Goal: Find specific page/section

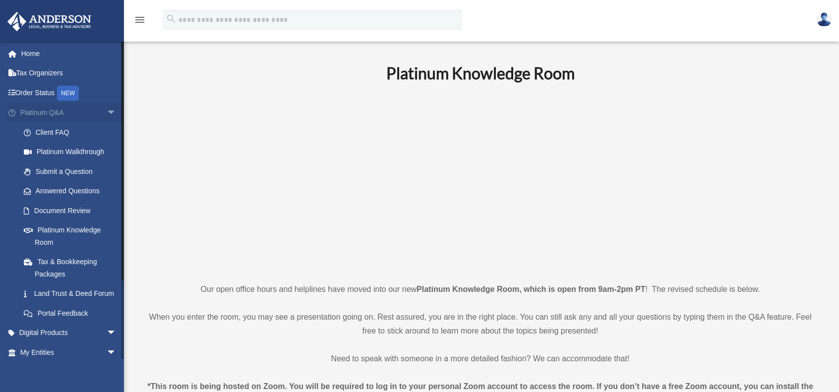
click at [87, 116] on link "Platinum Q&A arrow_drop_down" at bounding box center [69, 113] width 125 height 20
click at [107, 114] on span "arrow_drop_down" at bounding box center [117, 113] width 20 height 20
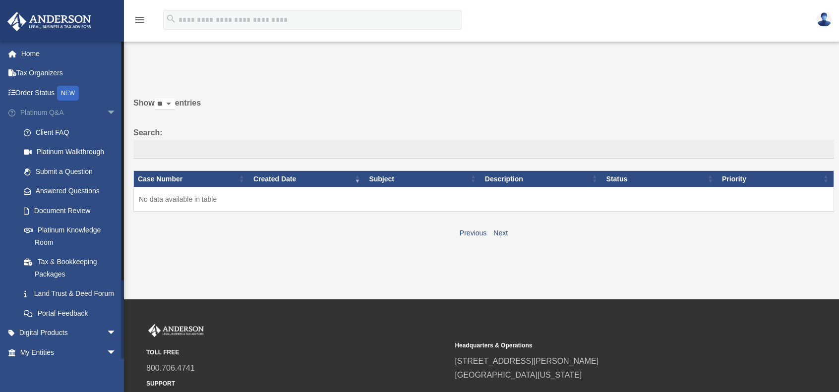
click at [107, 116] on span "arrow_drop_down" at bounding box center [117, 113] width 20 height 20
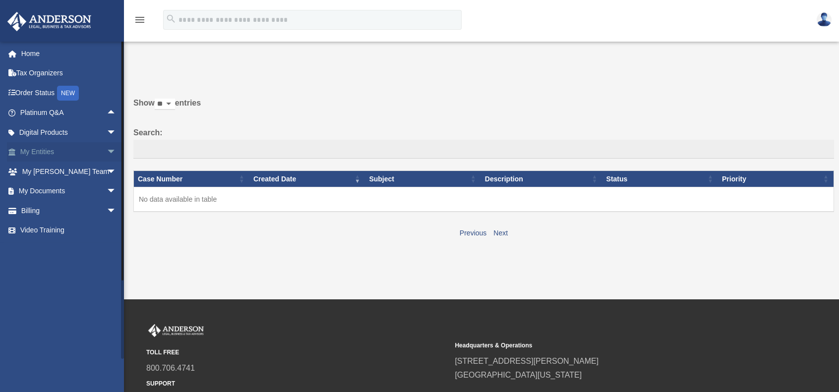
click at [107, 154] on span "arrow_drop_down" at bounding box center [117, 152] width 20 height 20
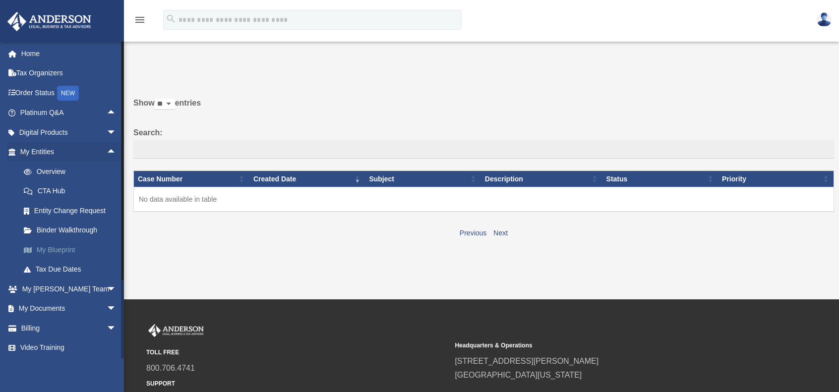
click at [88, 245] on link "My Blueprint" at bounding box center [73, 250] width 118 height 20
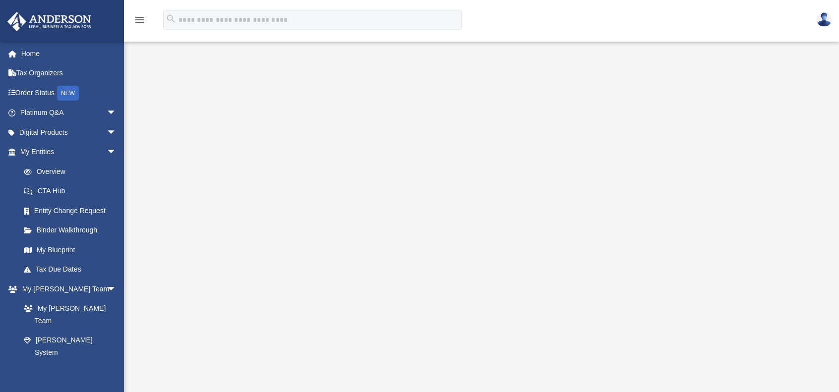
click at [827, 66] on div at bounding box center [481, 263] width 715 height 397
